Goal: Task Accomplishment & Management: Manage account settings

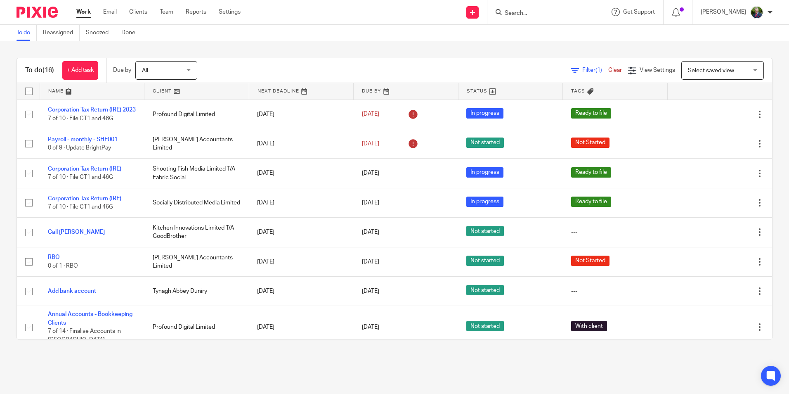
drag, startPoint x: 165, startPoint y: 14, endPoint x: 162, endPoint y: 19, distance: 6.2
click at [165, 14] on link "Team" at bounding box center [167, 12] width 14 height 8
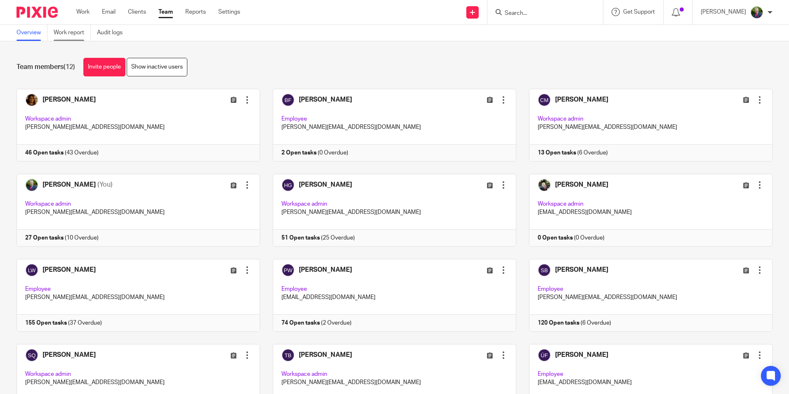
click at [80, 32] on link "Work report" at bounding box center [72, 33] width 37 height 16
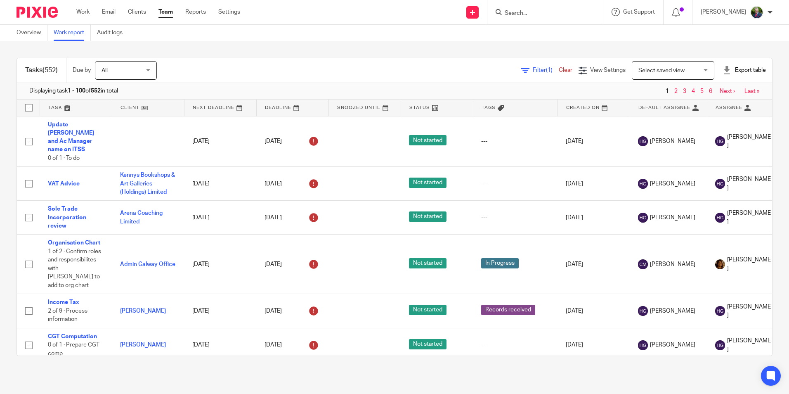
click at [533, 69] on span "Filter (1)" at bounding box center [546, 70] width 26 height 6
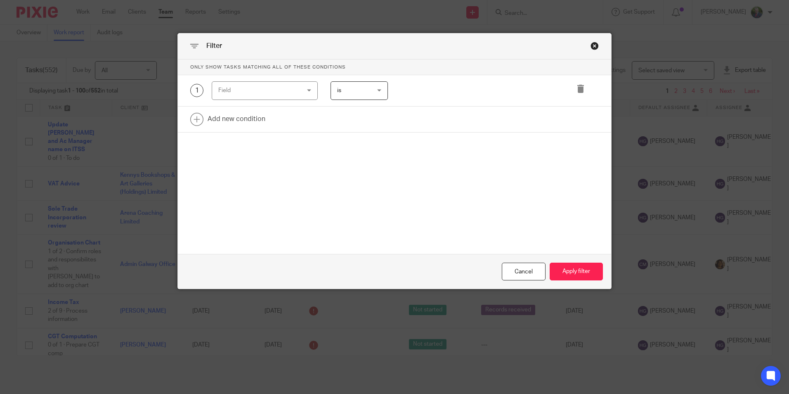
click at [302, 87] on div "Field" at bounding box center [265, 90] width 106 height 19
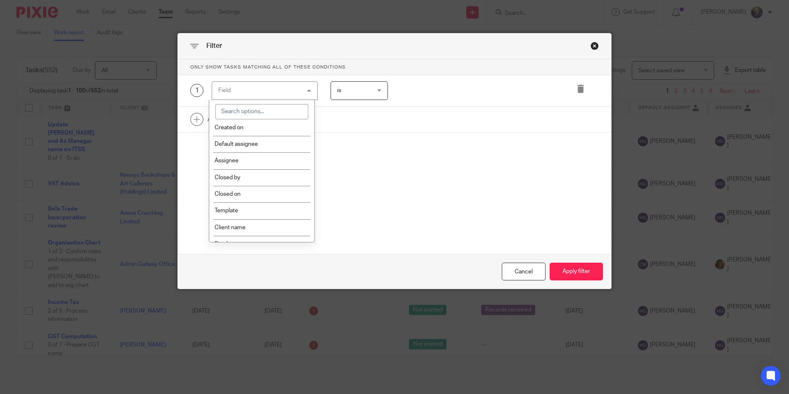
scroll to position [83, 0]
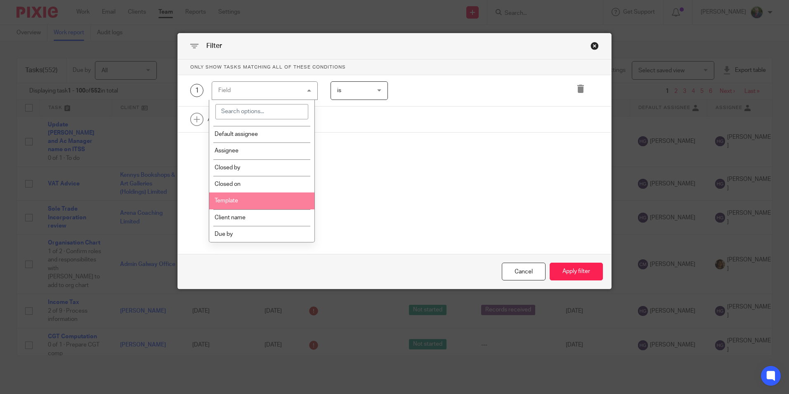
click at [284, 203] on li "Template" at bounding box center [261, 200] width 105 height 17
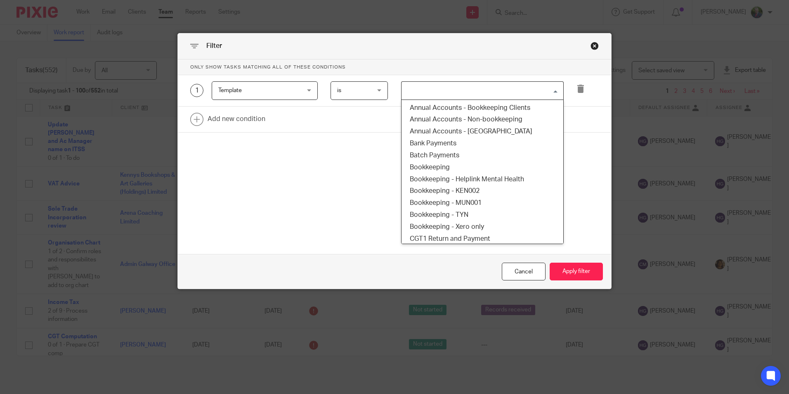
click at [433, 94] on input "Search for option" at bounding box center [480, 90] width 156 height 14
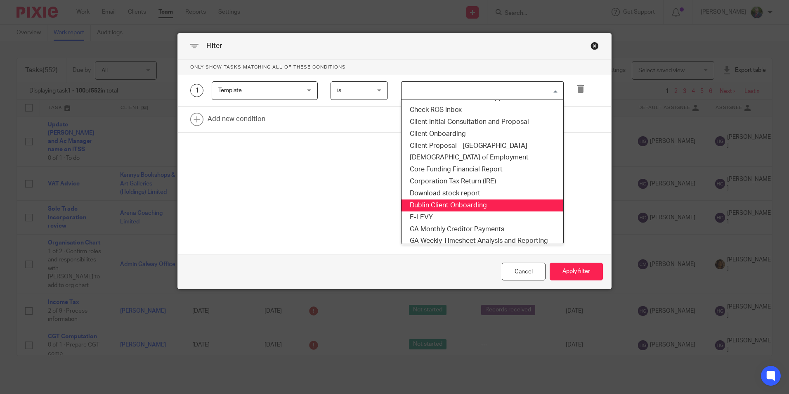
scroll to position [165, 0]
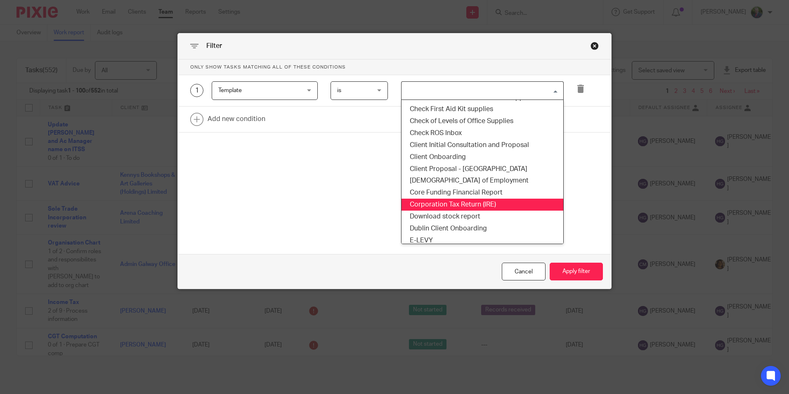
click at [463, 203] on li "Corporation Tax Return (IRE)" at bounding box center [482, 204] width 162 height 12
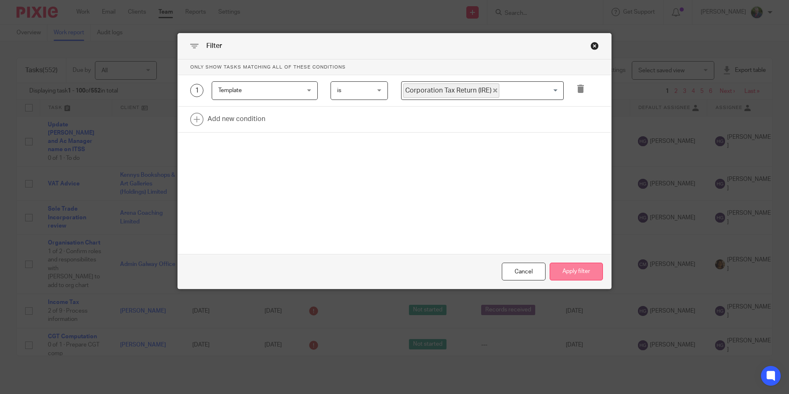
click at [579, 269] on button "Apply filter" at bounding box center [575, 271] width 53 height 18
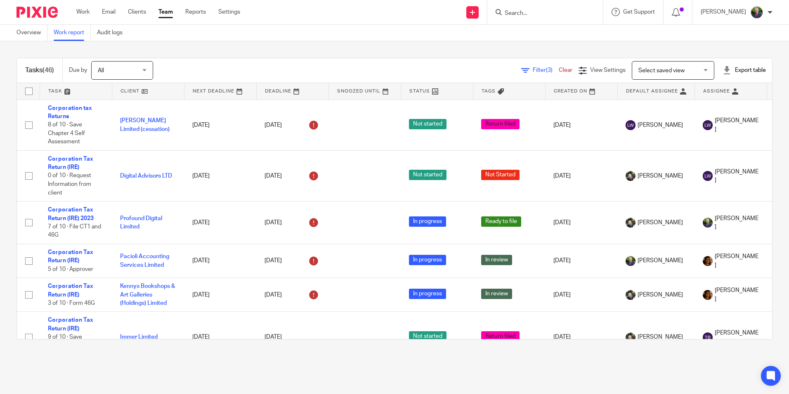
click at [533, 71] on span "Filter (3)" at bounding box center [546, 70] width 26 height 6
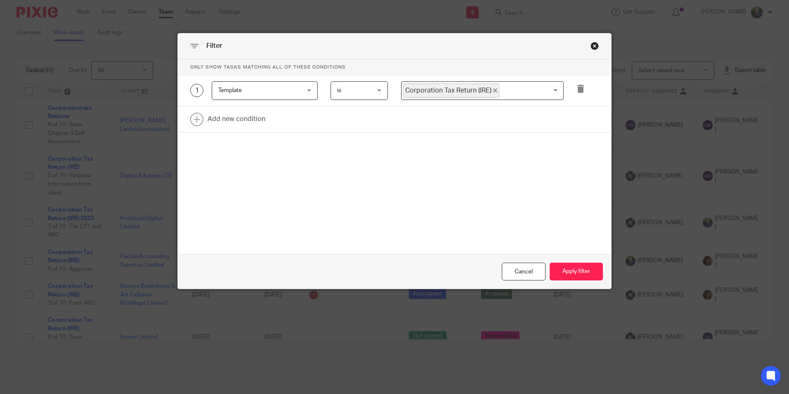
click at [559, 50] on div "Filter" at bounding box center [394, 46] width 433 height 26
click at [522, 273] on div "Cancel" at bounding box center [524, 271] width 44 height 18
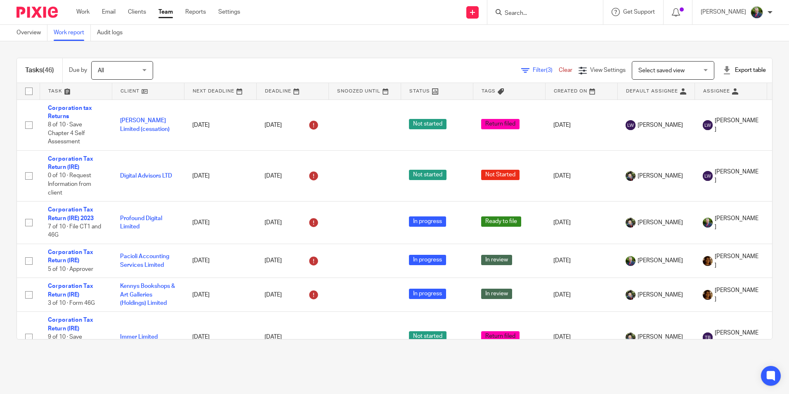
click at [533, 70] on span "Filter (3)" at bounding box center [546, 70] width 26 height 6
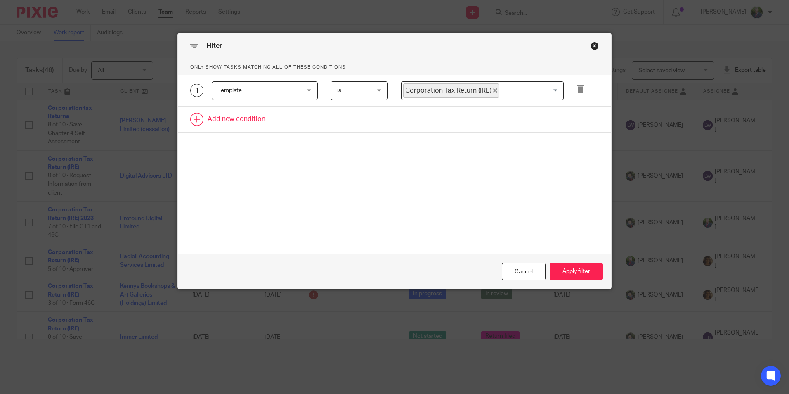
click at [233, 122] on link at bounding box center [394, 119] width 433 height 26
click at [276, 121] on div "Field" at bounding box center [257, 121] width 79 height 17
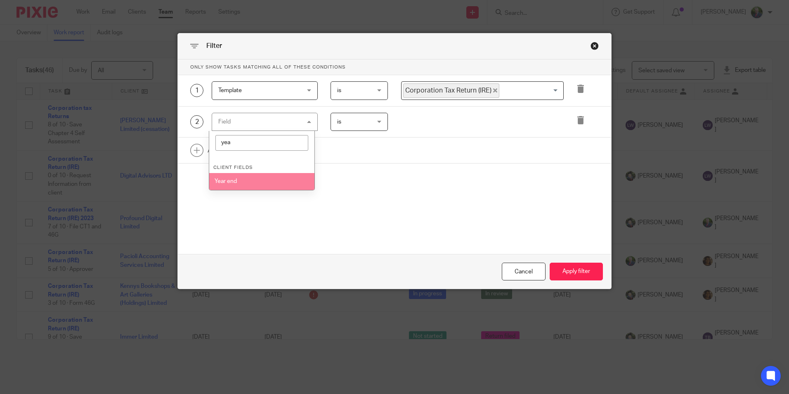
type input "yea"
click at [265, 182] on li "Year end" at bounding box center [261, 181] width 105 height 17
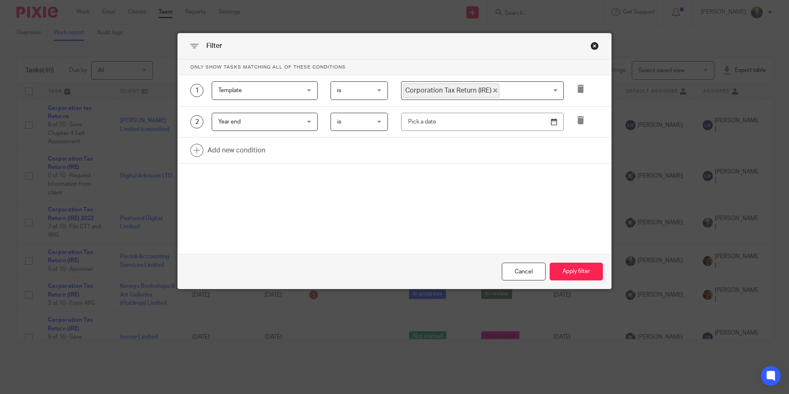
click at [375, 120] on div "is is" at bounding box center [358, 122] width 57 height 19
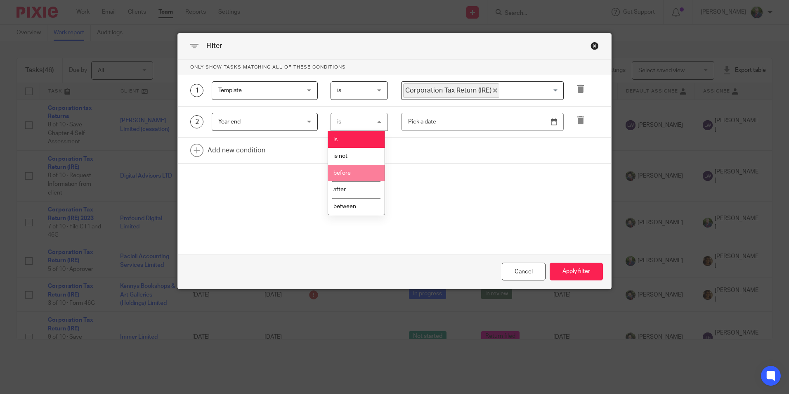
click at [353, 167] on li "before" at bounding box center [356, 173] width 57 height 17
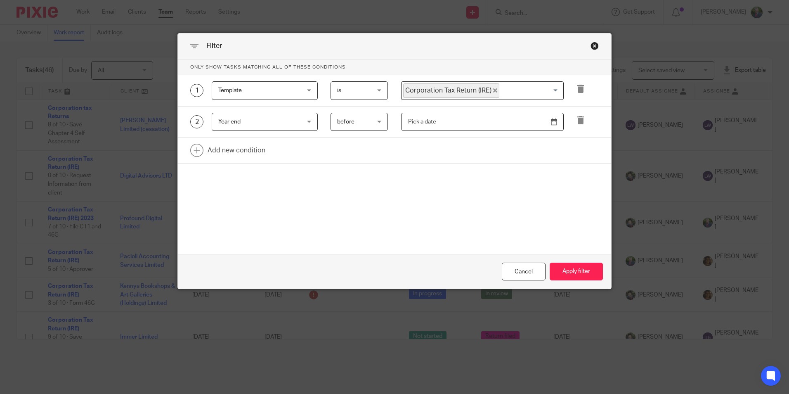
click at [485, 121] on input "text" at bounding box center [482, 122] width 163 height 19
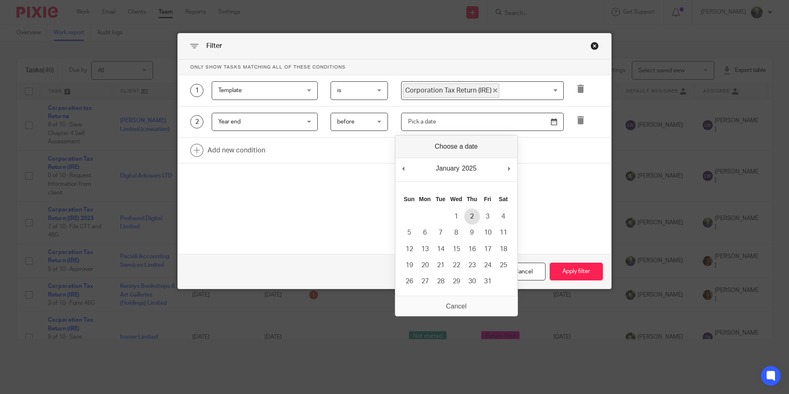
type input "[DATE]"
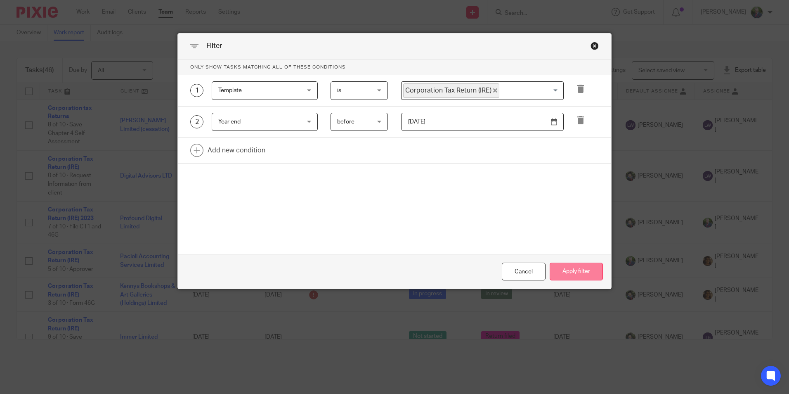
click at [567, 267] on button "Apply filter" at bounding box center [575, 271] width 53 height 18
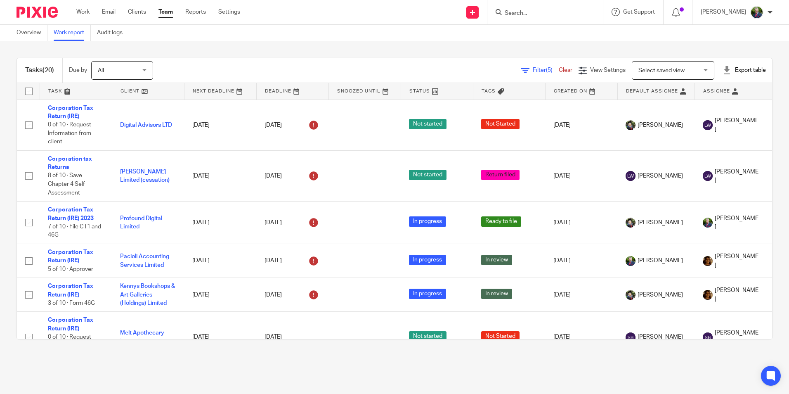
click at [533, 68] on span "Filter (5)" at bounding box center [546, 70] width 26 height 6
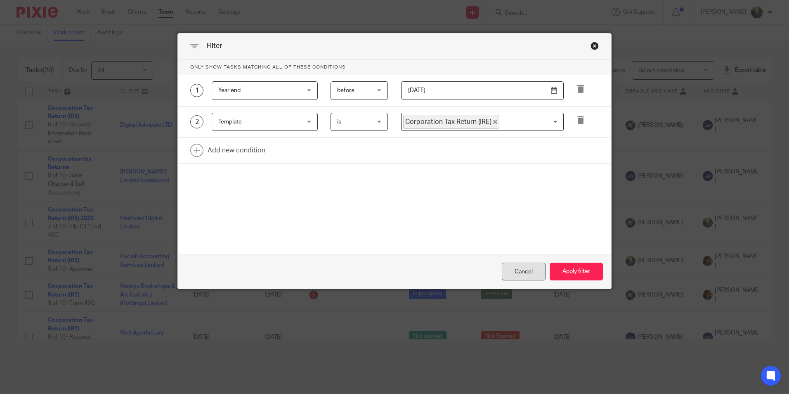
click at [514, 268] on div "Cancel" at bounding box center [524, 271] width 44 height 18
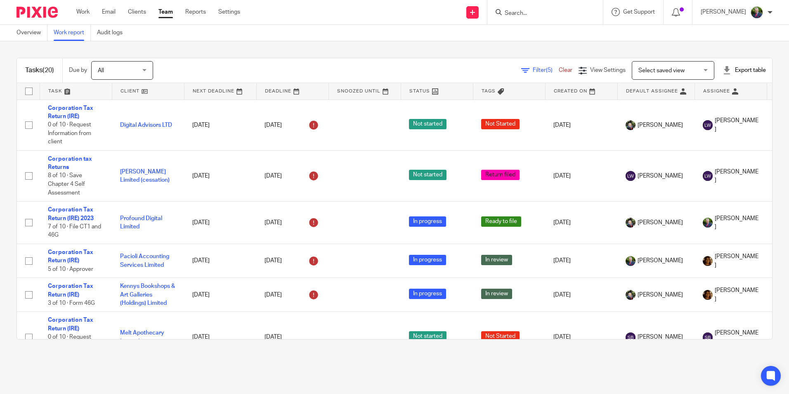
click at [134, 91] on link at bounding box center [148, 91] width 72 height 17
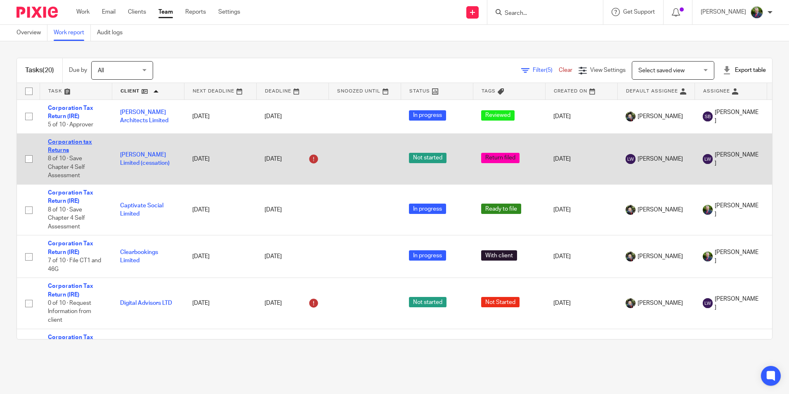
click at [62, 144] on link "Corporation tax Returns" at bounding box center [70, 146] width 44 height 14
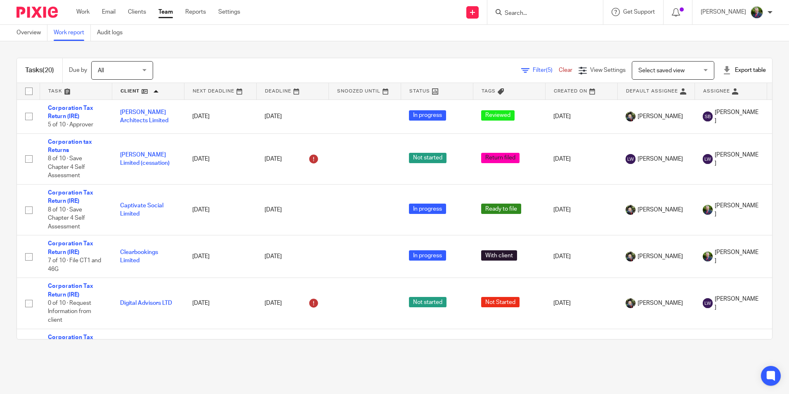
click at [533, 71] on span "Filter (5)" at bounding box center [546, 70] width 26 height 6
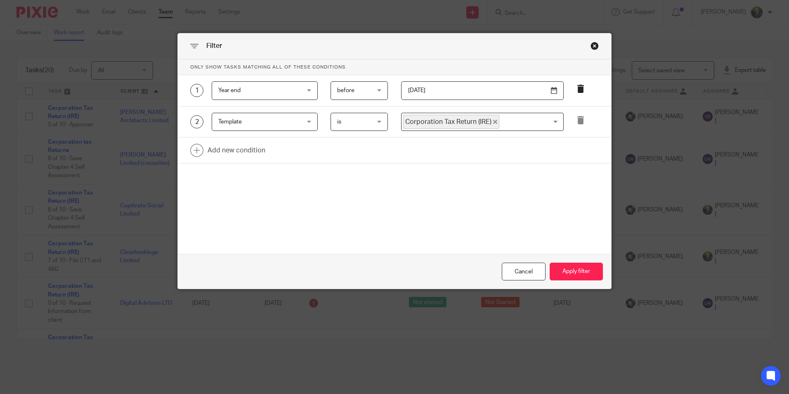
click at [580, 88] on icon at bounding box center [580, 89] width 8 height 8
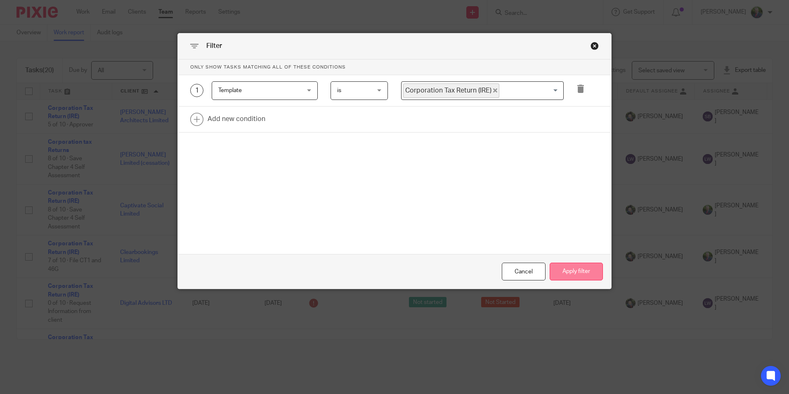
click at [566, 271] on button "Apply filter" at bounding box center [575, 271] width 53 height 18
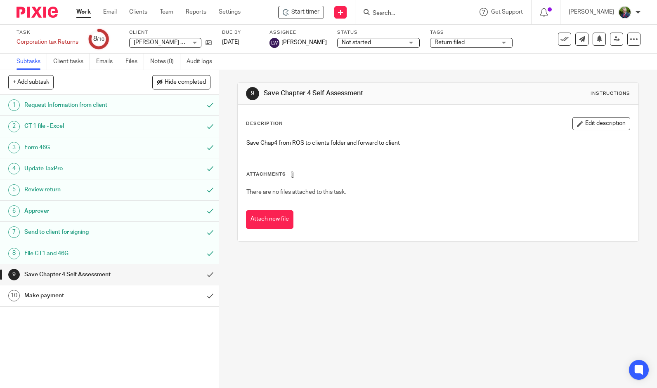
click at [421, 12] on input "Search" at bounding box center [409, 13] width 74 height 7
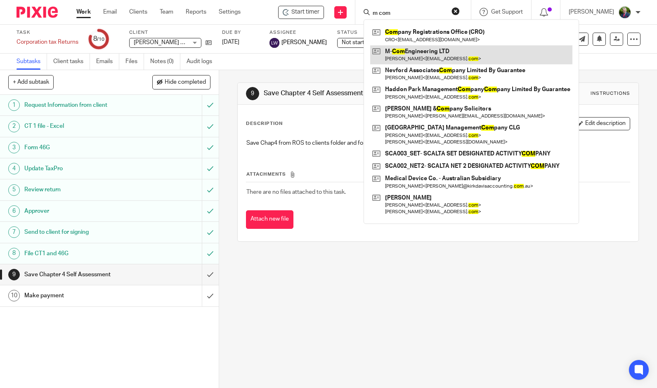
type input "m com"
click at [433, 52] on link at bounding box center [471, 54] width 202 height 19
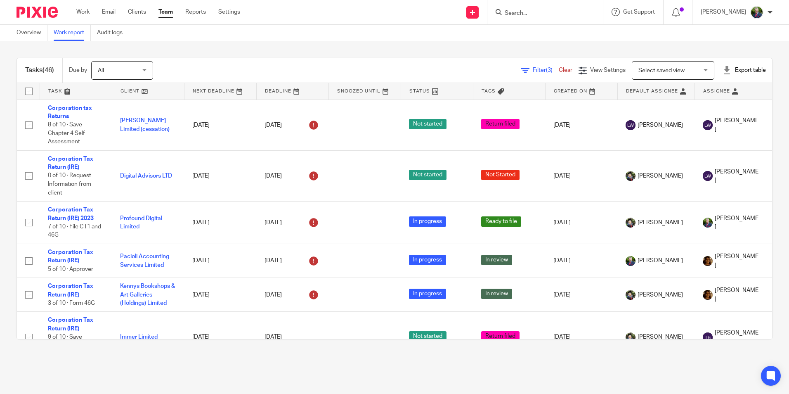
click at [132, 95] on link at bounding box center [148, 91] width 72 height 17
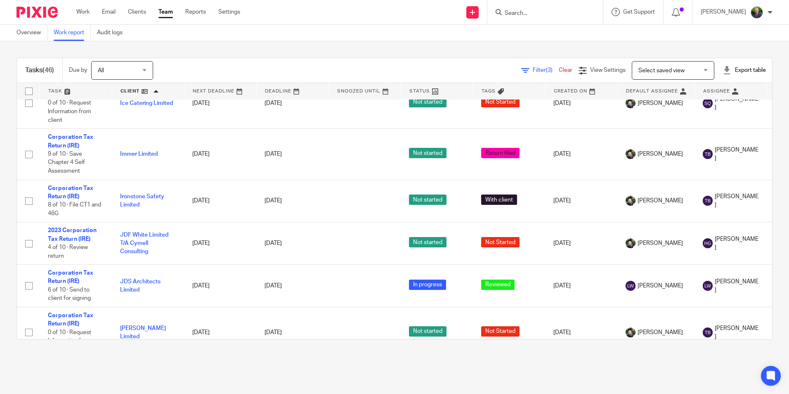
scroll to position [660, 0]
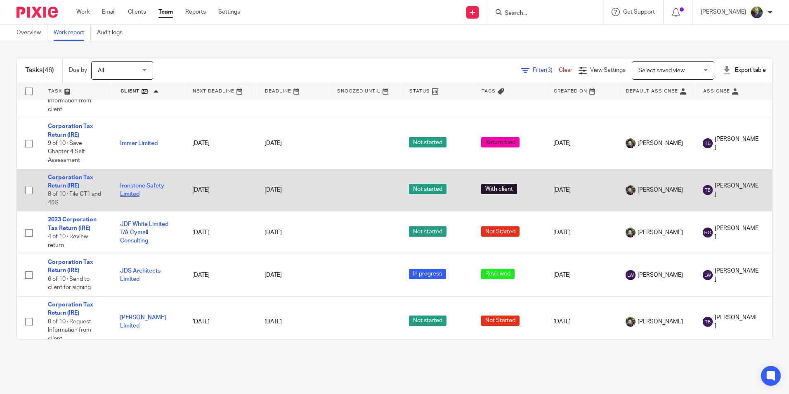
click at [134, 186] on link "Ironstone Safety Limited" at bounding box center [142, 190] width 44 height 14
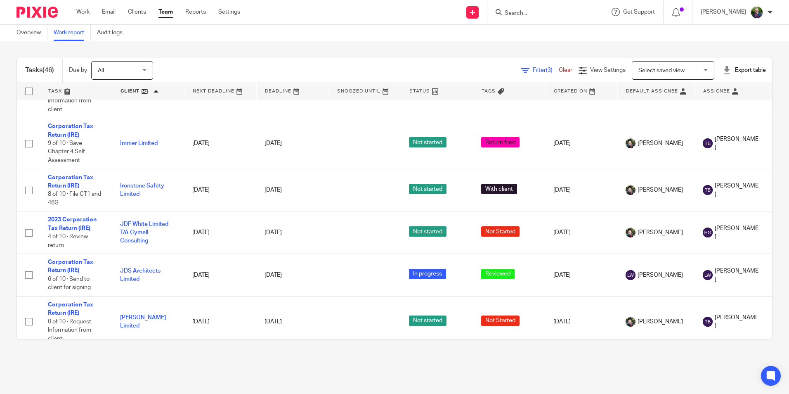
click at [533, 69] on span "Filter (3)" at bounding box center [546, 70] width 26 height 6
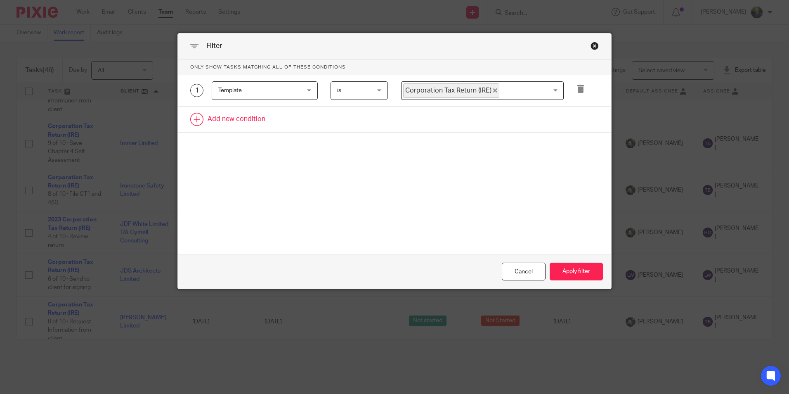
click at [212, 120] on link at bounding box center [394, 119] width 433 height 26
click at [282, 118] on div "Field" at bounding box center [257, 121] width 79 height 17
type input "yea"
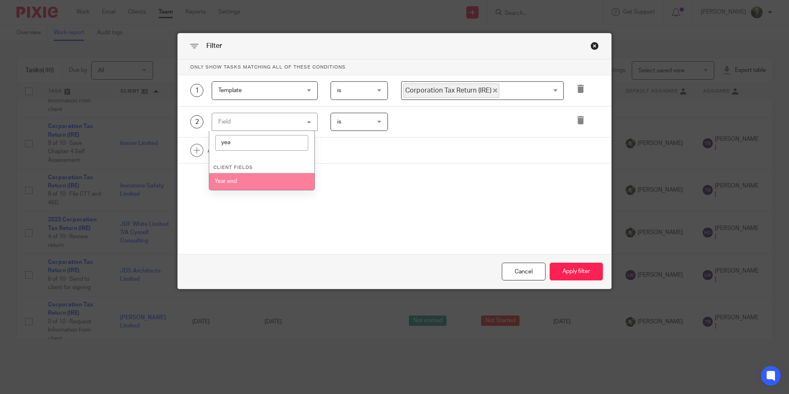
click at [262, 179] on li "Year end" at bounding box center [261, 181] width 105 height 17
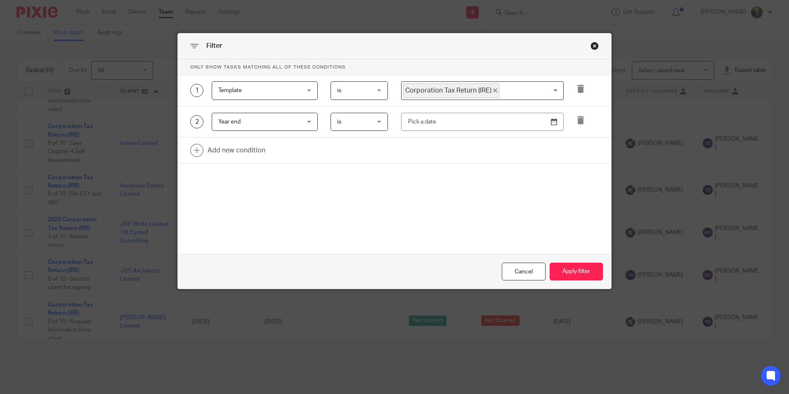
click at [367, 124] on span "is" at bounding box center [357, 121] width 40 height 17
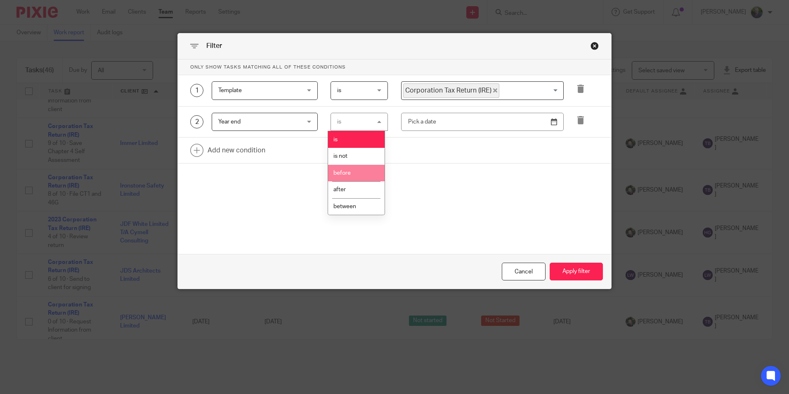
click at [357, 170] on li "before" at bounding box center [356, 173] width 57 height 17
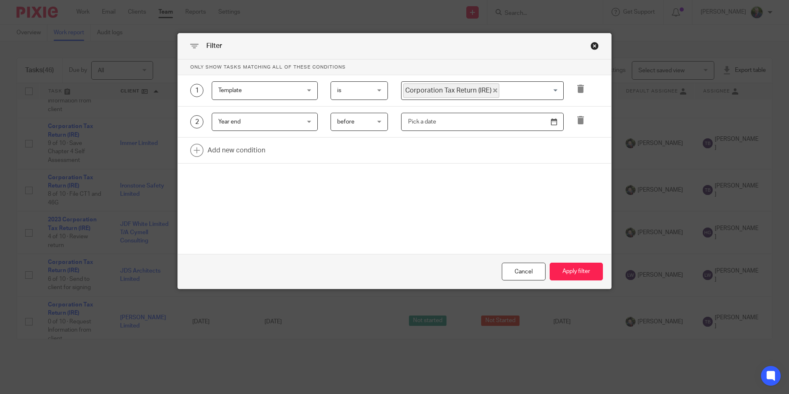
click at [450, 127] on input "text" at bounding box center [482, 122] width 163 height 19
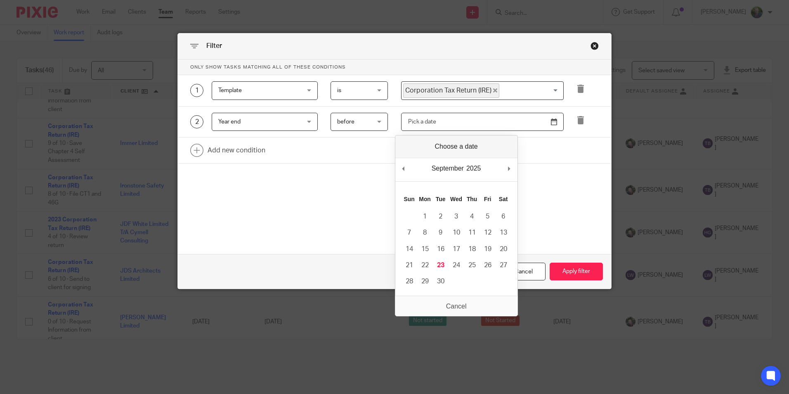
click at [409, 170] on div "September January February March April May June July August September October N…" at bounding box center [456, 170] width 122 height 24
type input "[DATE]"
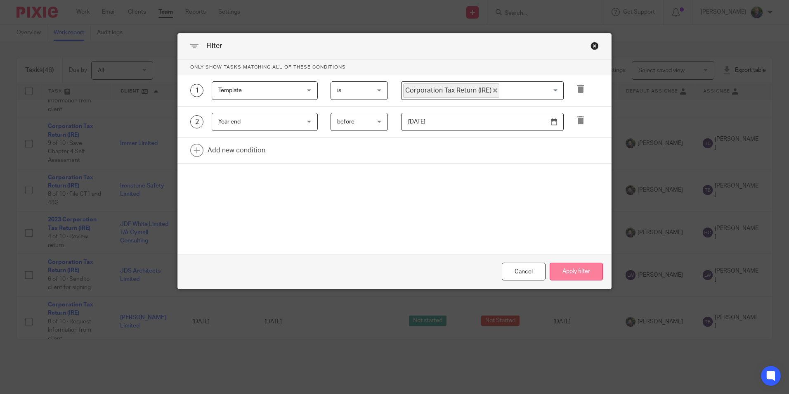
click at [569, 266] on button "Apply filter" at bounding box center [575, 271] width 53 height 18
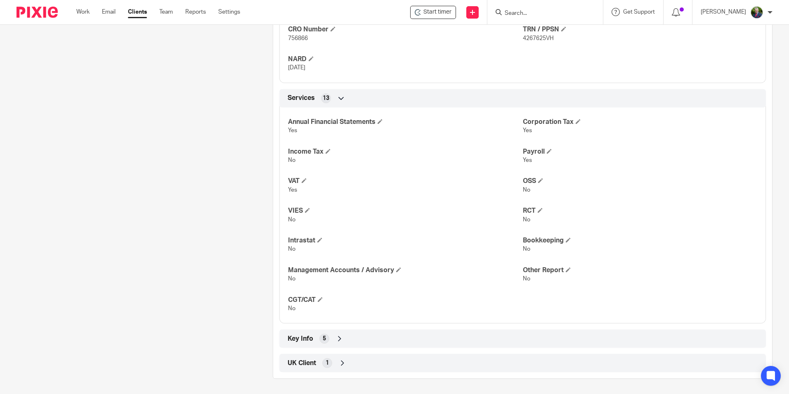
scroll to position [353, 0]
click at [336, 335] on icon at bounding box center [339, 337] width 8 height 8
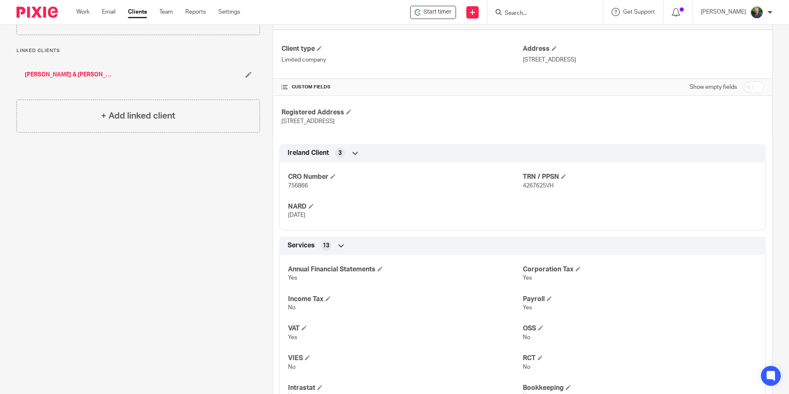
scroll to position [203, 0]
click at [743, 87] on input "checkbox" at bounding box center [753, 89] width 21 height 12
checkbox input "true"
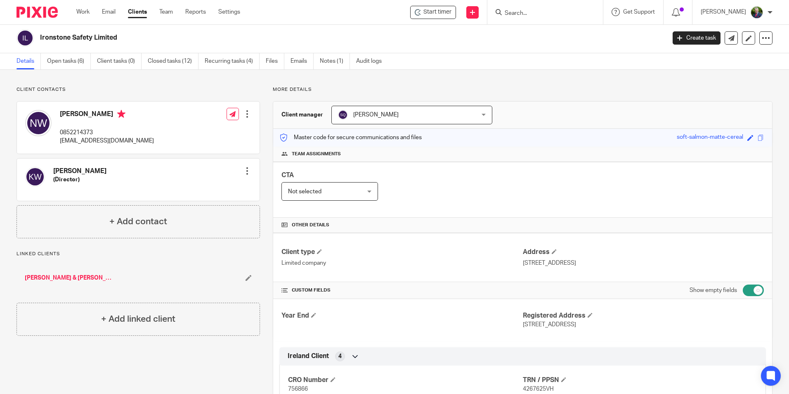
scroll to position [0, 0]
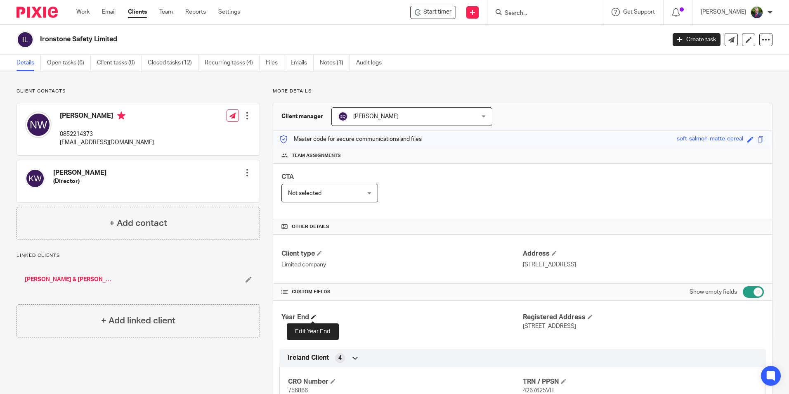
click at [313, 317] on span at bounding box center [313, 316] width 5 height 5
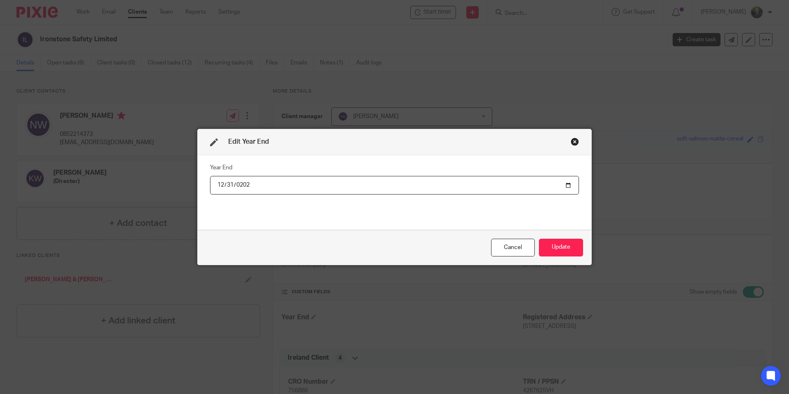
type input "2024-12-31"
click at [557, 244] on button "Update" at bounding box center [561, 247] width 44 height 18
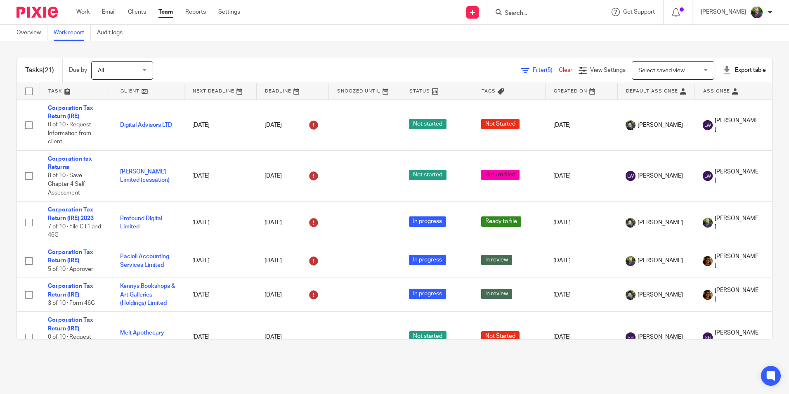
click at [133, 92] on link at bounding box center [148, 91] width 72 height 17
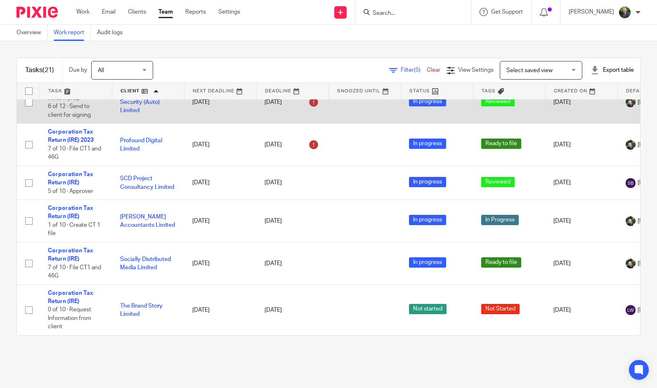
scroll to position [675, 0]
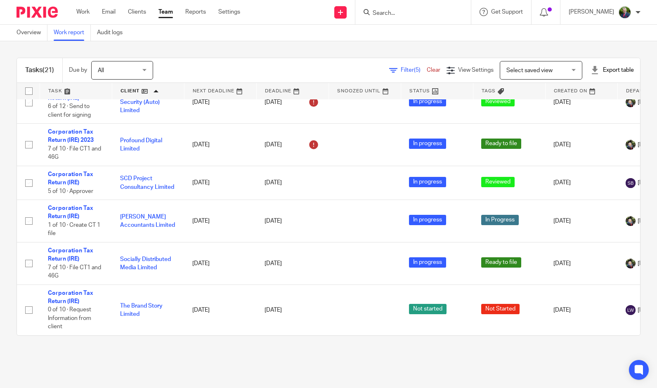
click at [5, 159] on div "Tasks (21) Due by All All Today Tomorrow This week Next week This month Next mo…" at bounding box center [328, 196] width 657 height 311
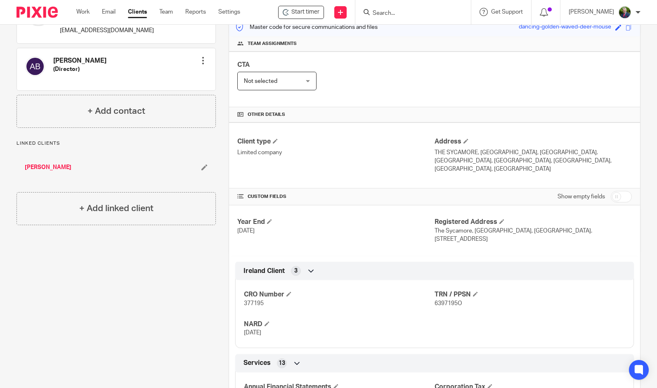
scroll to position [2, 0]
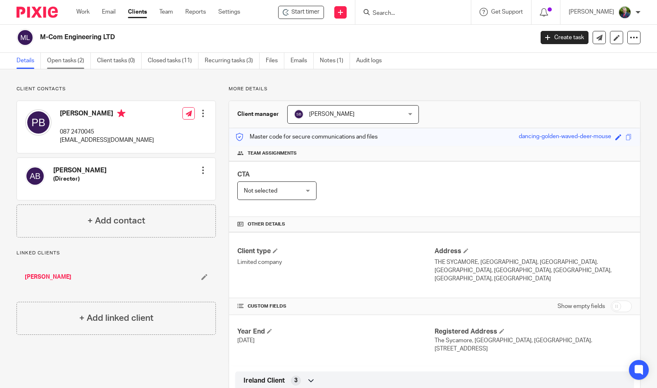
click at [78, 60] on link "Open tasks (2)" at bounding box center [69, 61] width 44 height 16
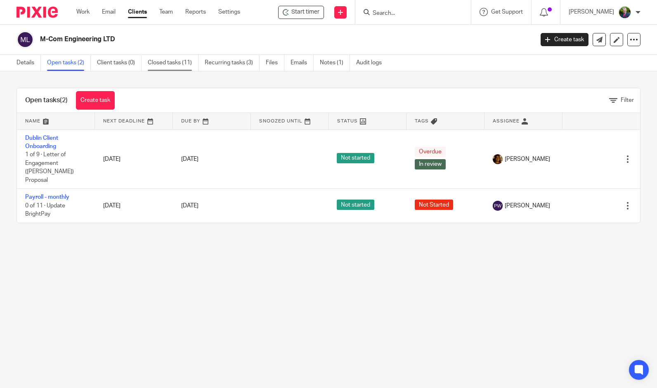
click at [167, 66] on link "Closed tasks (11)" at bounding box center [173, 63] width 51 height 16
